Goal: Contribute content: Contribute content

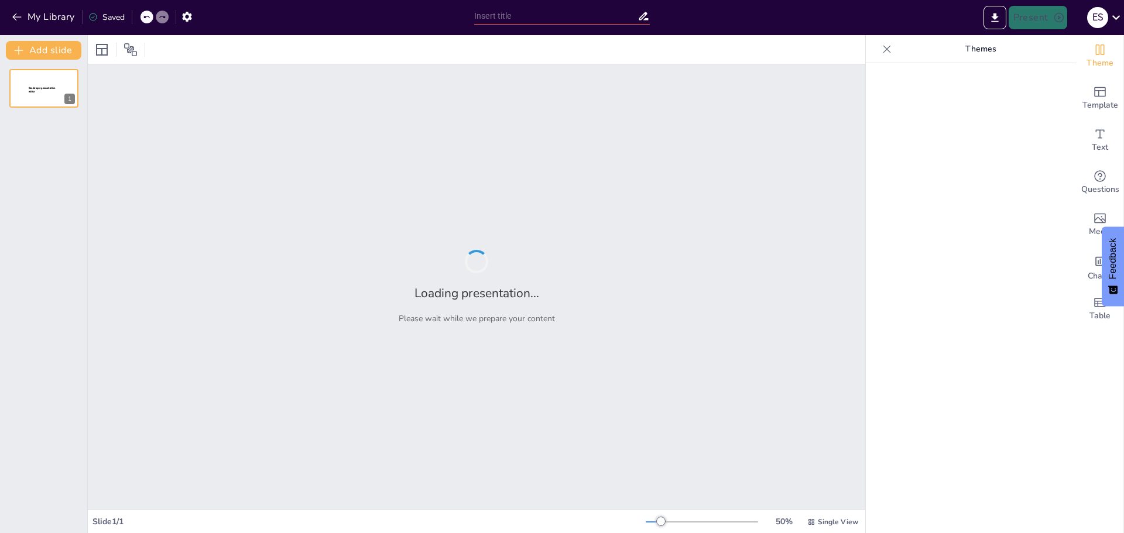
type input "Guidelines for Success: Rules and Procedures for a Productive Year"
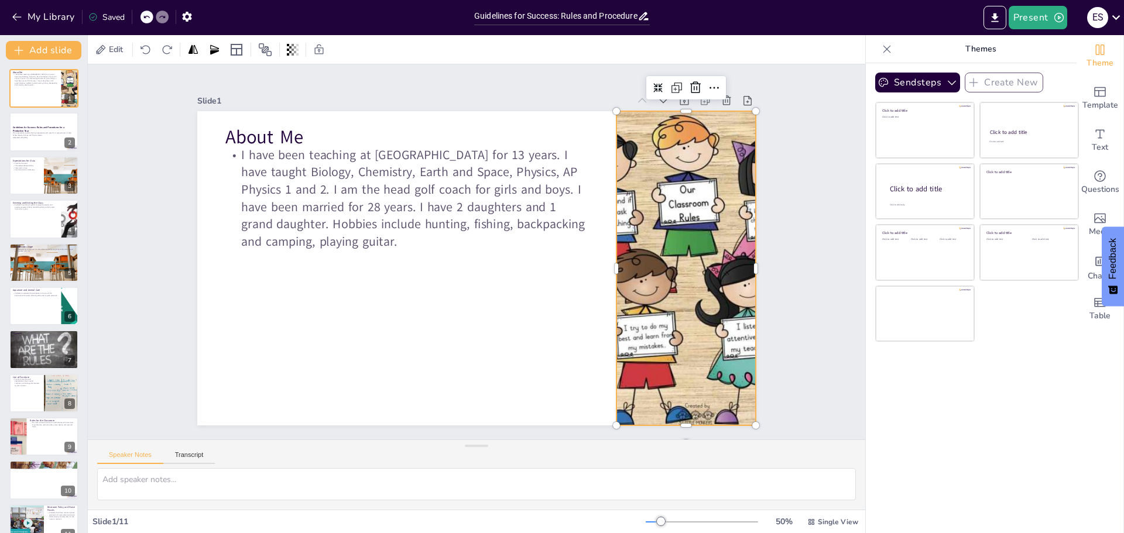
click at [683, 234] on div at bounding box center [677, 312] width 509 height 402
click at [946, 80] on icon "button" at bounding box center [952, 83] width 12 height 12
click at [1022, 410] on div "Sendsteps Create New Click to add title Click to add text Click to add title Cl…" at bounding box center [971, 298] width 211 height 470
click at [49, 129] on button at bounding box center [51, 123] width 14 height 14
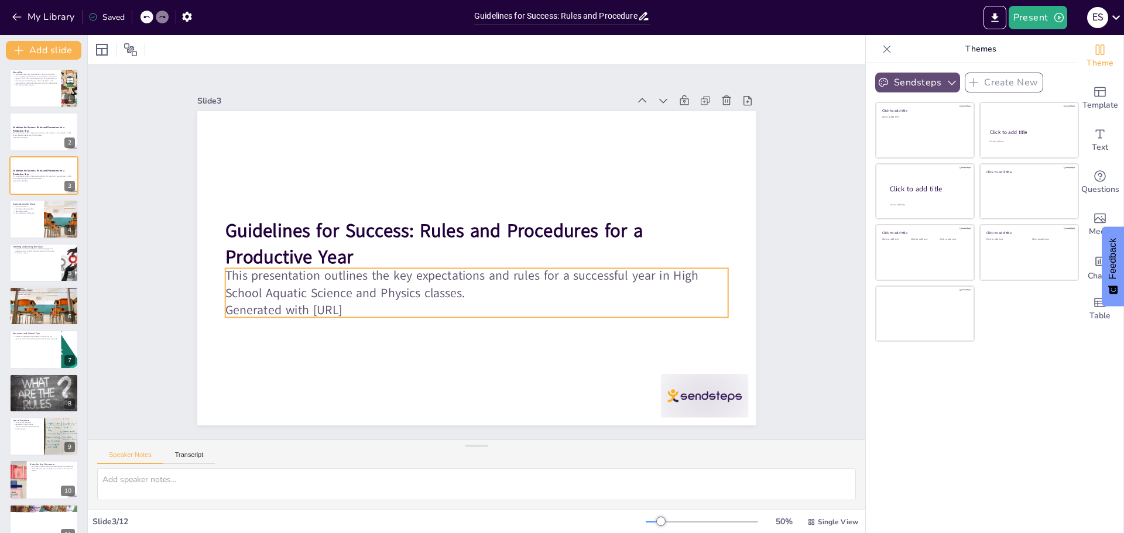
click at [394, 308] on p "Generated with [URL]" at bounding box center [459, 307] width 484 height 172
click at [394, 308] on p "Generated with [URL]" at bounding box center [465, 308] width 496 height 121
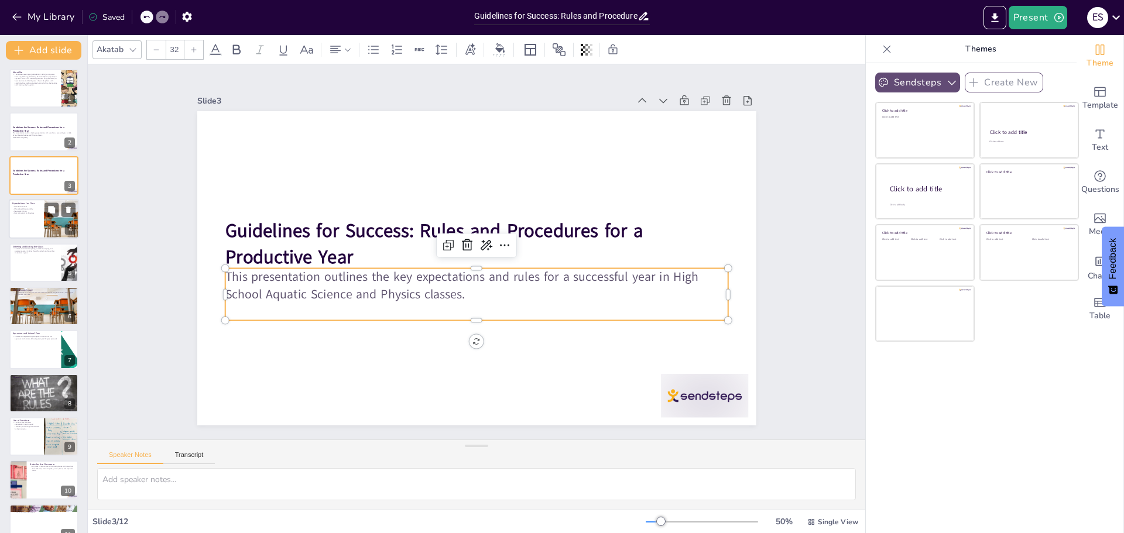
click at [30, 229] on div at bounding box center [44, 219] width 70 height 40
type textarea "Creating a positive classroom environment is essential for learning. When stude…"
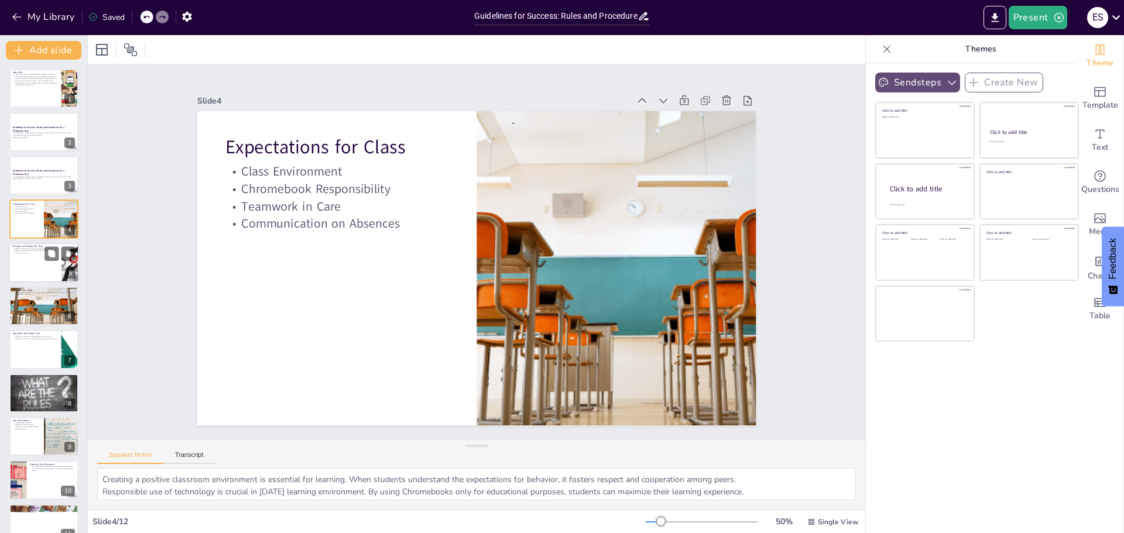
click at [44, 271] on div at bounding box center [44, 263] width 70 height 40
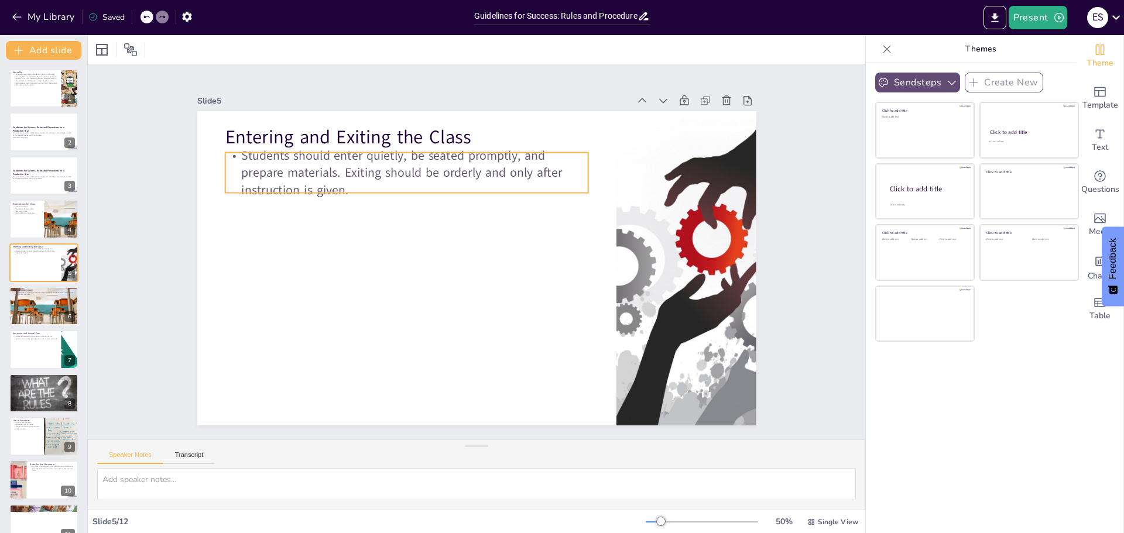
click at [349, 187] on p "Students should enter quietly, be seated promptly, and prepare materials. Exiti…" at bounding box center [435, 155] width 362 height 162
click at [348, 183] on p "Students should enter quietly, be seated promptly, and prepare materials. Exiti…" at bounding box center [425, 160] width 366 height 126
click at [339, 179] on p "Students should enter quietly, be seated promptly, and prepare materials. Exiti…" at bounding box center [415, 166] width 366 height 90
click at [339, 179] on p "Students should enter quietly, be seated promptly, and prepare materials. Exiti…" at bounding box center [425, 160] width 366 height 126
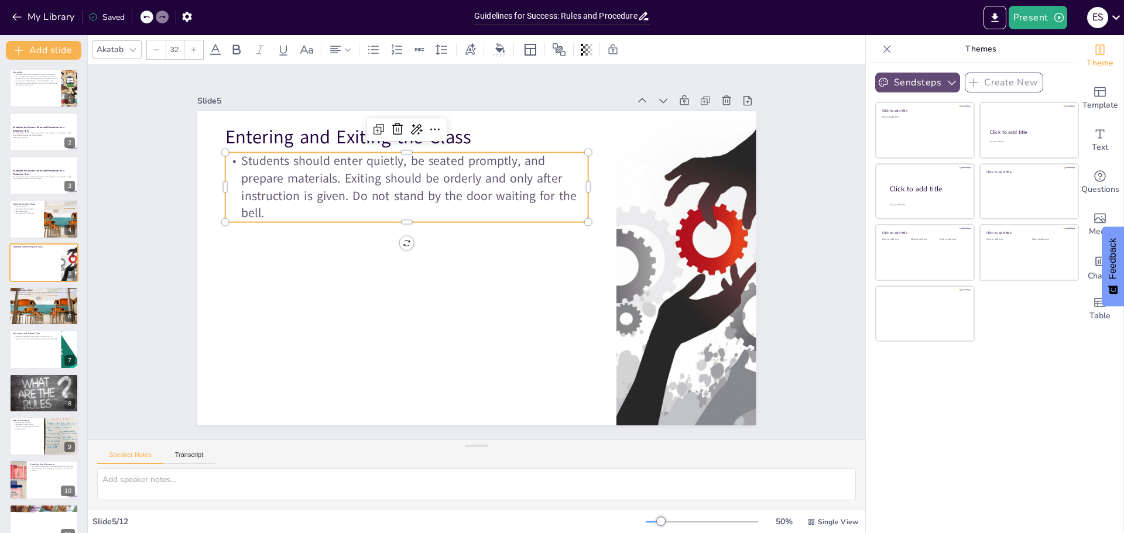
click at [341, 193] on p "Students should enter quietly, be seated promptly, and prepare materials. Exiti…" at bounding box center [413, 180] width 369 height 107
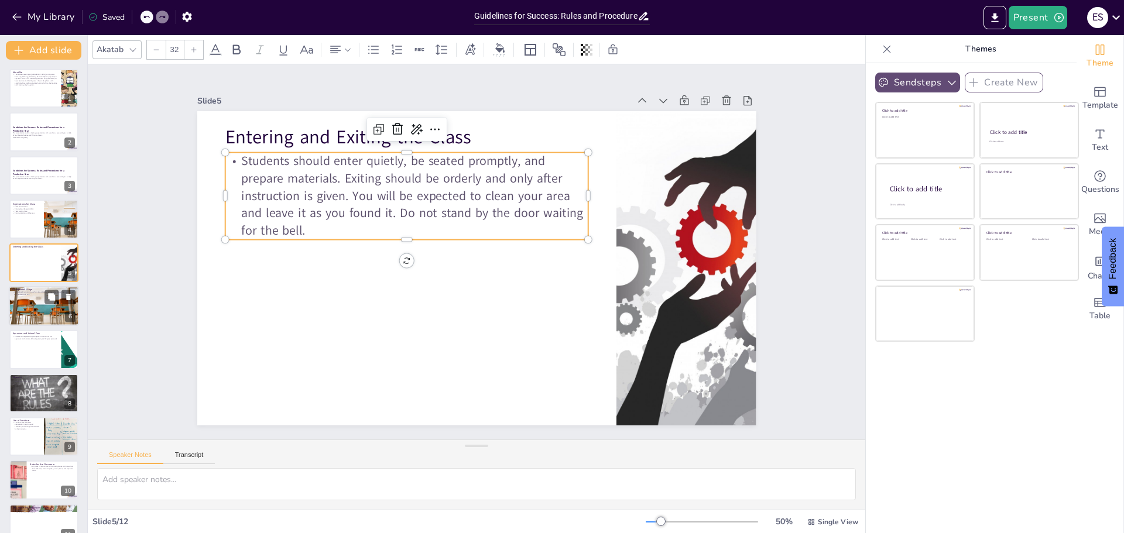
click at [45, 310] on div at bounding box center [44, 306] width 74 height 40
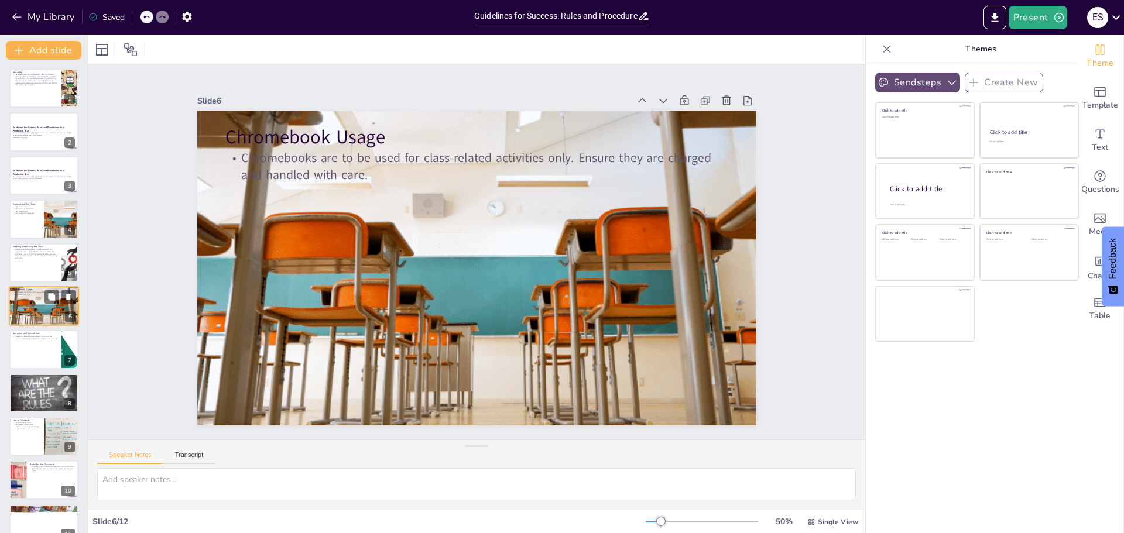
scroll to position [10, 0]
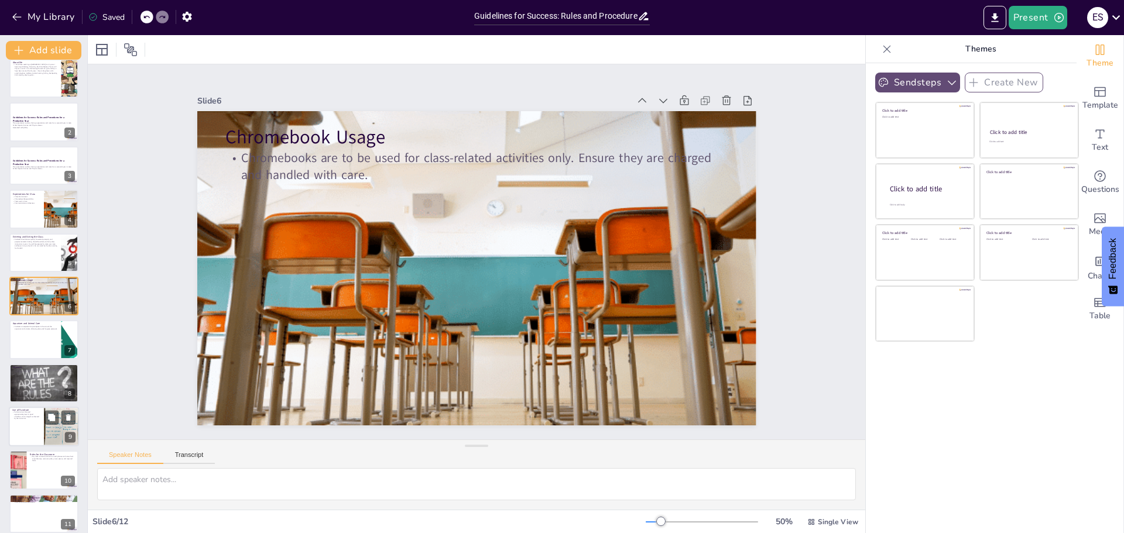
click at [36, 424] on div at bounding box center [44, 427] width 70 height 40
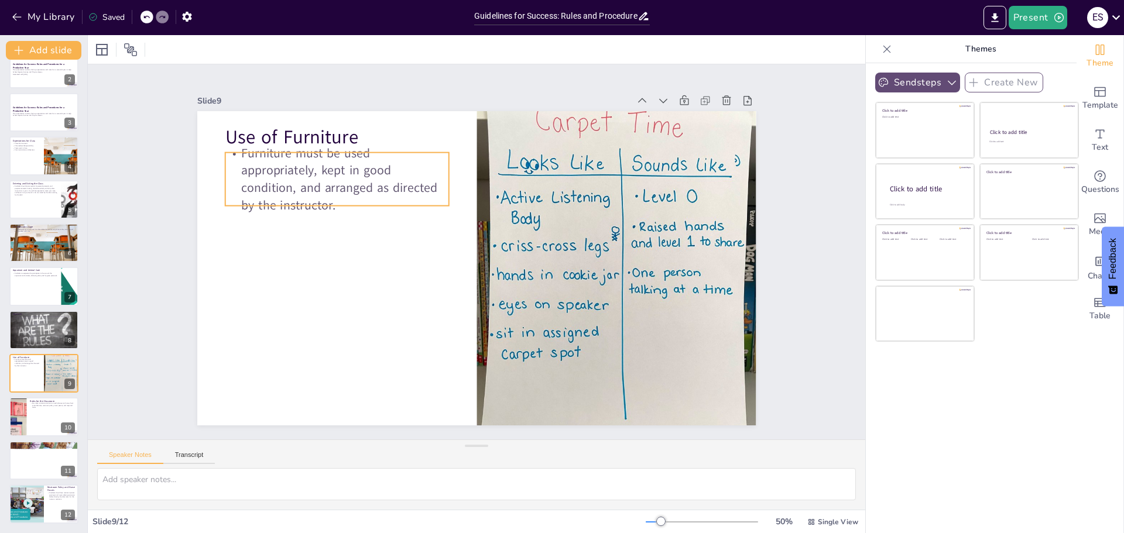
click at [351, 197] on p "Furniture must be used appropriately, kept in good condition, and arranged as d…" at bounding box center [345, 165] width 229 height 92
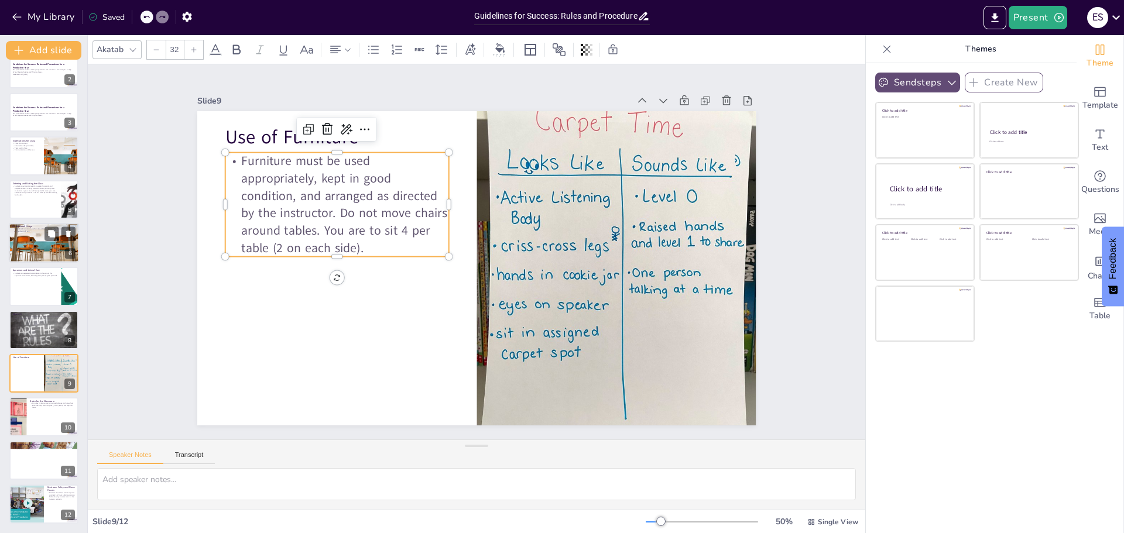
scroll to position [0, 0]
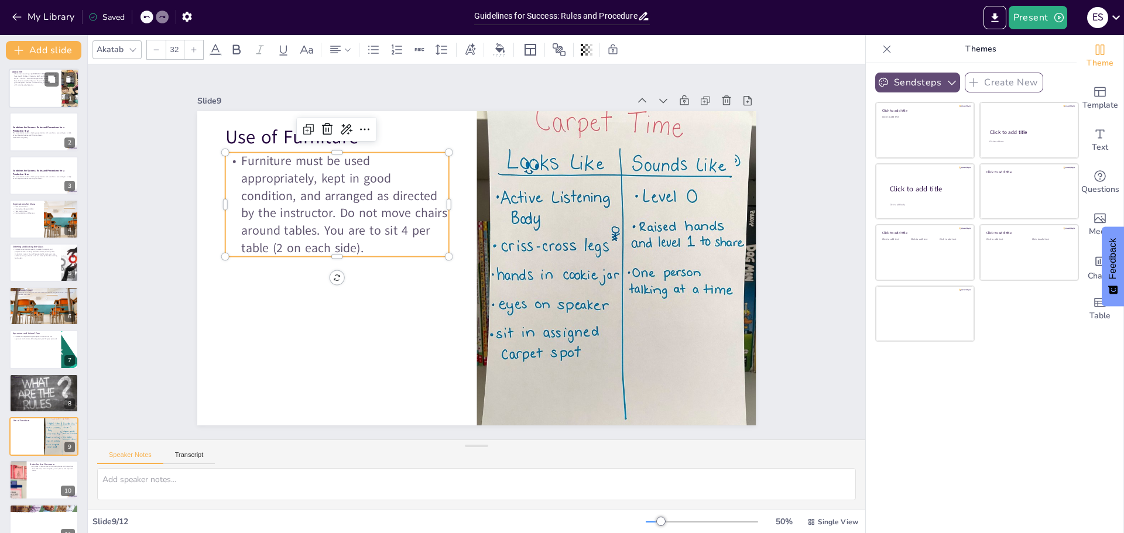
click at [33, 85] on p "I have been teaching at [GEOGRAPHIC_DATA] for 13 years. I have taught Biology, …" at bounding box center [35, 79] width 46 height 13
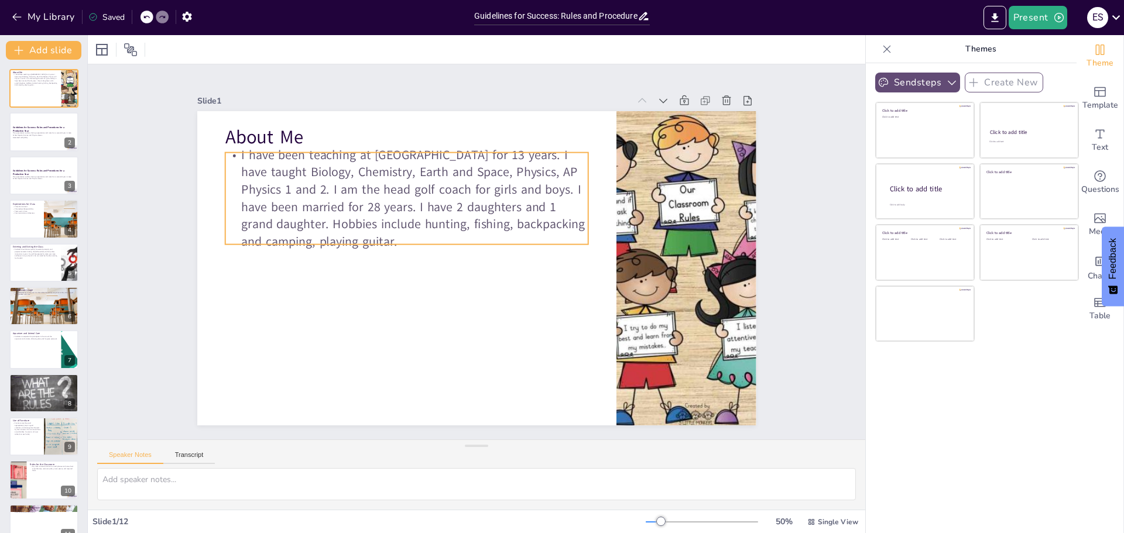
click at [284, 177] on p "I have been teaching at [GEOGRAPHIC_DATA] for 13 years. I have taught Biology, …" at bounding box center [413, 192] width 372 height 142
click at [482, 170] on p "I have been teaching at [GEOGRAPHIC_DATA] for 13 years. I have taught Biology, …" at bounding box center [413, 192] width 372 height 142
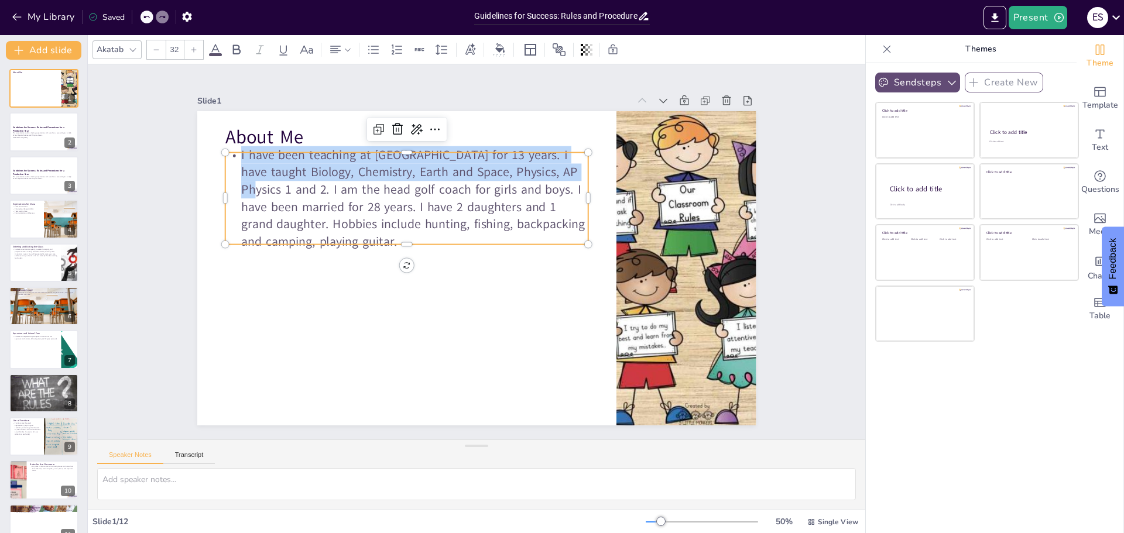
drag, startPoint x: 551, startPoint y: 170, endPoint x: 232, endPoint y: 151, distance: 320.2
click at [232, 151] on p "I have been teaching at [GEOGRAPHIC_DATA] for 13 years. I have taught Biology, …" at bounding box center [413, 192] width 372 height 142
click at [487, 148] on div at bounding box center [418, 141] width 362 height 47
copy p "I have been teaching at [GEOGRAPHIC_DATA] for 13 years. I have taught Biology, …"
